Goal: Transaction & Acquisition: Purchase product/service

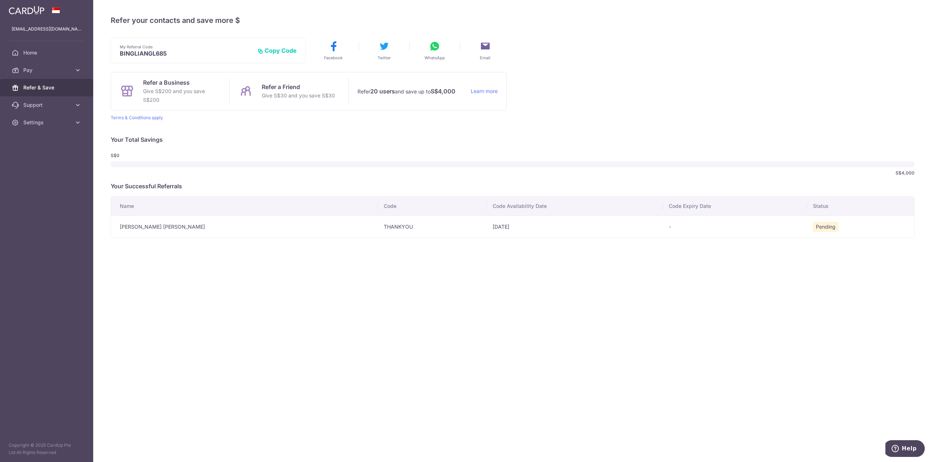
click at [37, 11] on img at bounding box center [27, 10] width 36 height 9
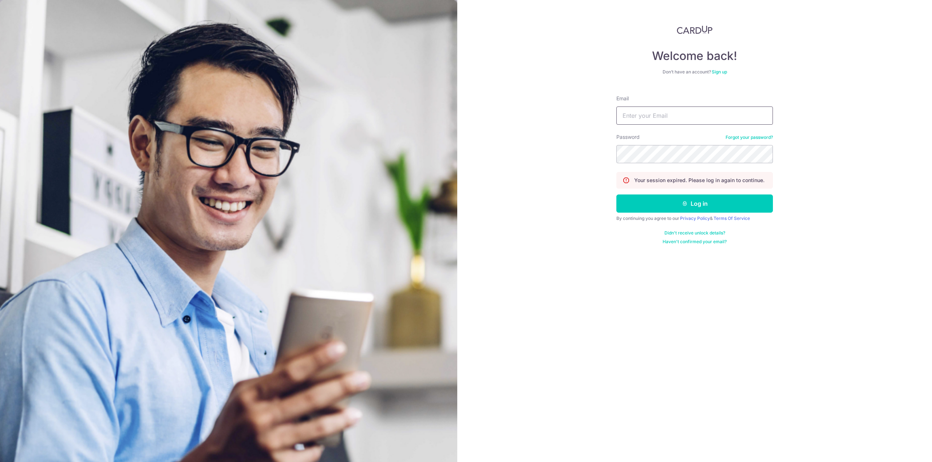
click at [696, 121] on input "Email" at bounding box center [694, 116] width 156 height 18
type input "bingliang_86@hotmail.com"
click at [616, 195] on button "Log in" at bounding box center [694, 204] width 156 height 18
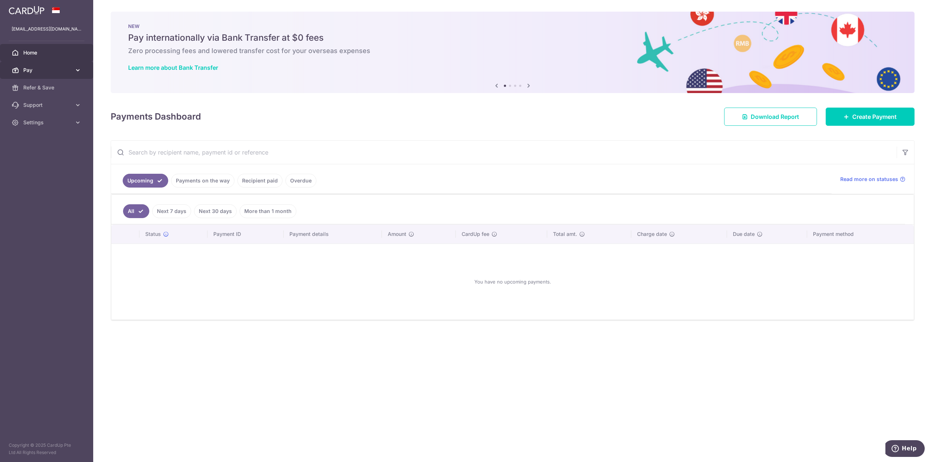
click at [75, 67] on icon at bounding box center [77, 70] width 7 height 7
click at [45, 87] on span "Payments" at bounding box center [47, 87] width 48 height 7
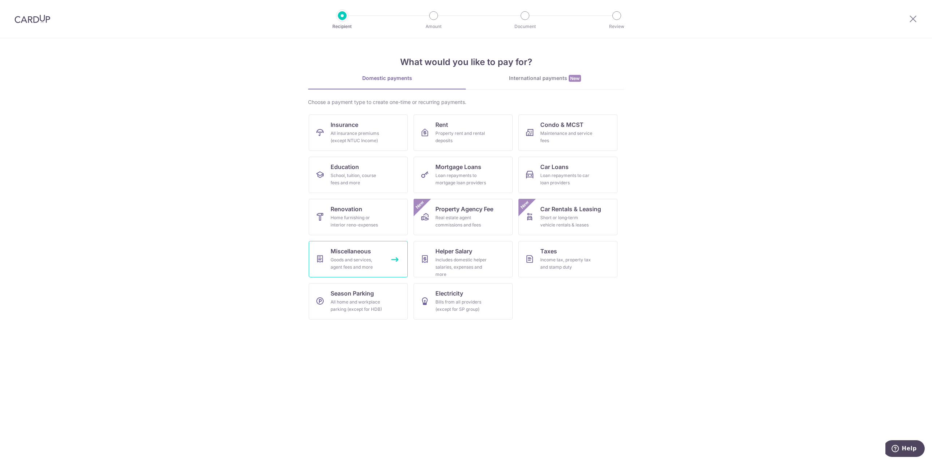
click at [365, 250] on span "Miscellaneous" at bounding box center [350, 251] width 40 height 9
